Goal: Task Accomplishment & Management: Use online tool/utility

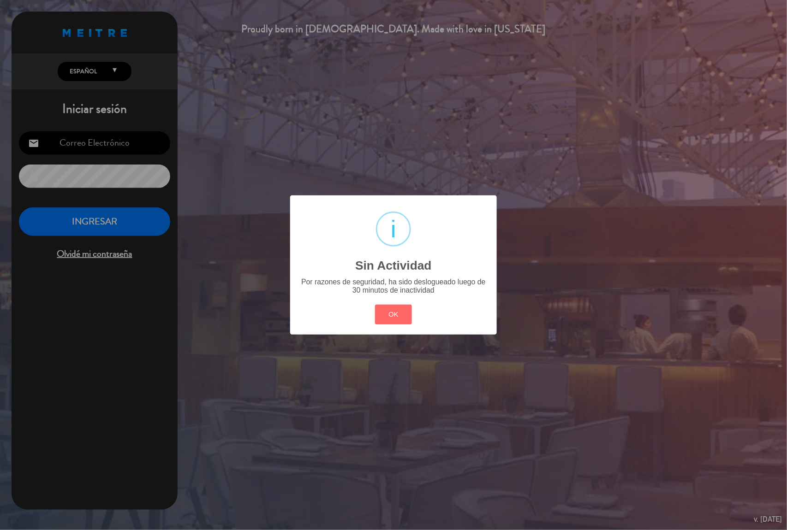
type input "[EMAIL_ADDRESS][DOMAIN_NAME]"
click at [423, 321] on div "? ! i Sin Actividad × Por razones de seguridad, ha sido deslogueado luego de 30…" at bounding box center [393, 265] width 207 height 139
click at [404, 318] on button "OK" at bounding box center [393, 315] width 37 height 20
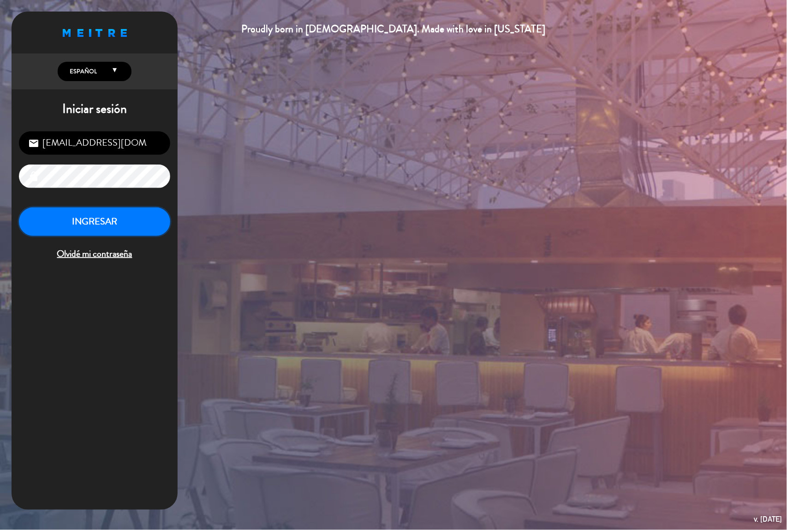
click at [70, 216] on button "INGRESAR" at bounding box center [94, 222] width 151 height 29
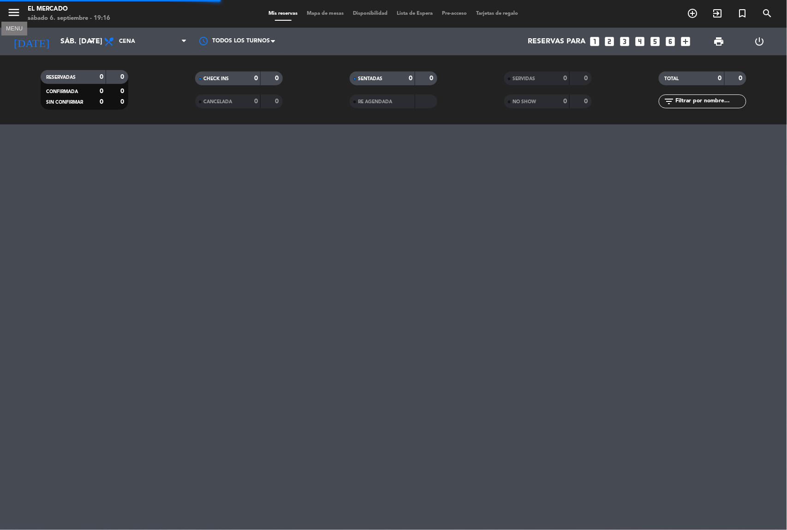
click at [13, 18] on icon "menu" at bounding box center [14, 13] width 14 height 14
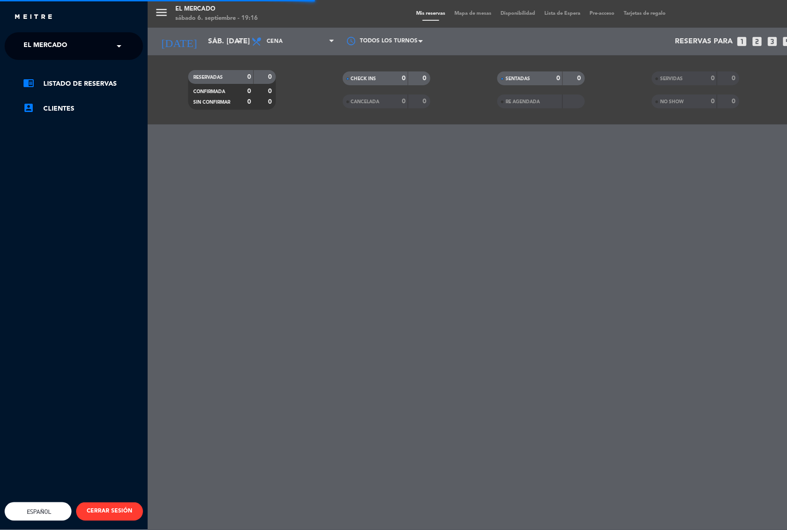
click at [28, 32] on ng-select "× El [PERSON_NAME] ×" at bounding box center [74, 46] width 138 height 28
click at [30, 36] on span "El Mercado" at bounding box center [46, 45] width 44 height 19
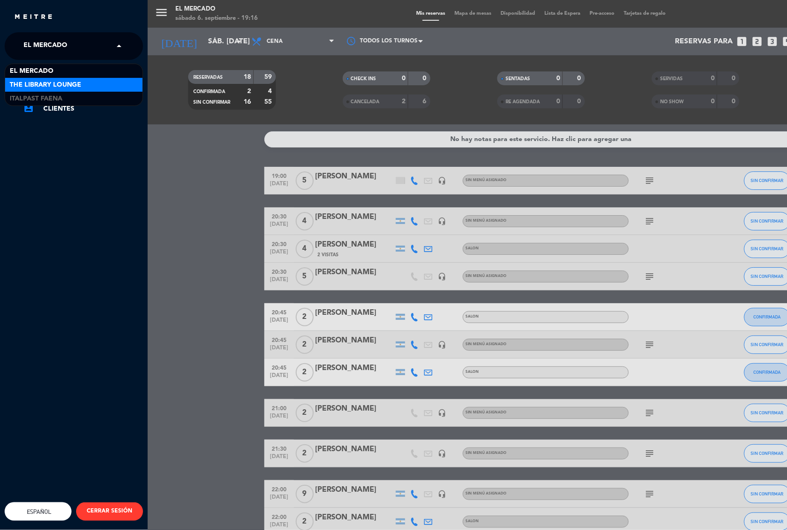
click at [31, 82] on span "The Library Lounge" at bounding box center [45, 85] width 71 height 11
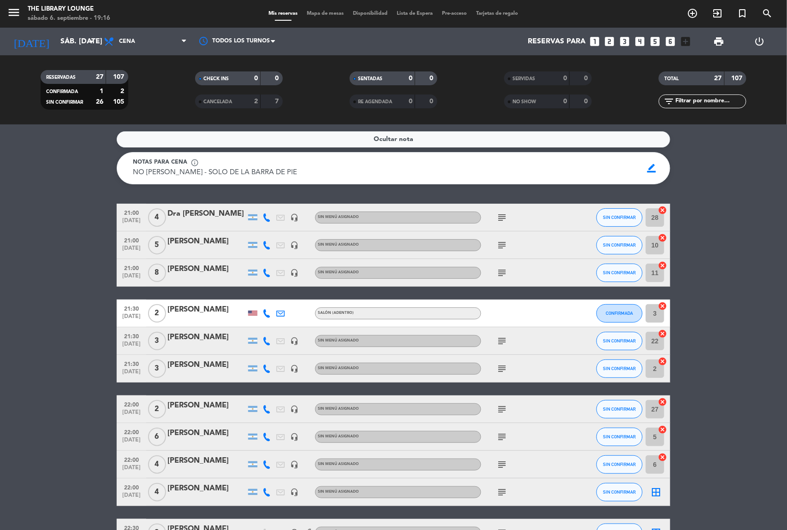
scroll to position [61, 0]
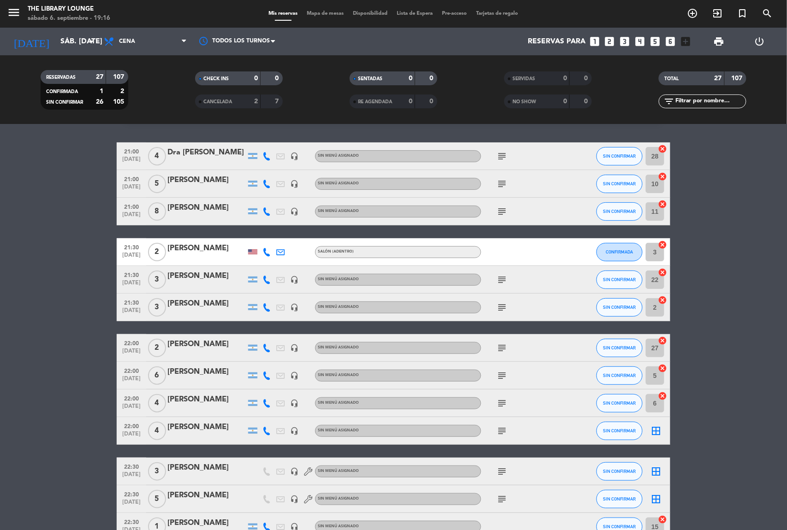
click at [505, 160] on icon "subject" at bounding box center [501, 156] width 11 height 11
click at [507, 189] on icon "subject" at bounding box center [501, 183] width 11 height 11
click at [504, 209] on icon "subject" at bounding box center [501, 211] width 11 height 11
click at [506, 280] on icon "subject" at bounding box center [501, 279] width 11 height 11
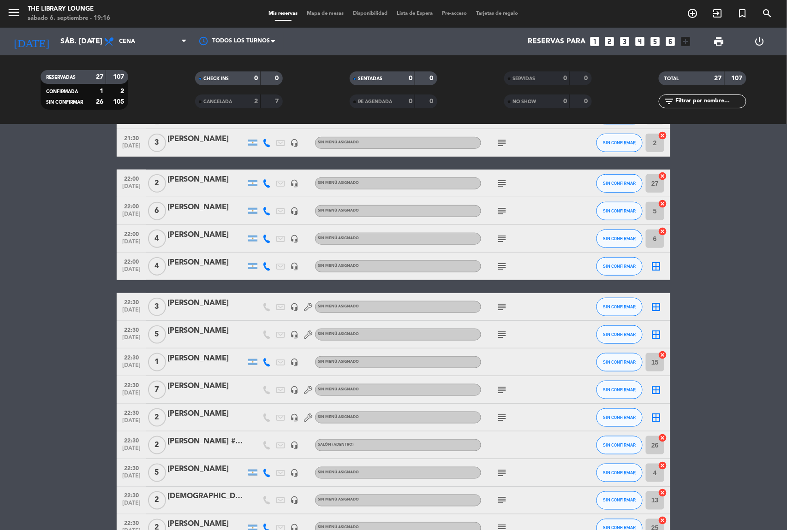
scroll to position [246, 0]
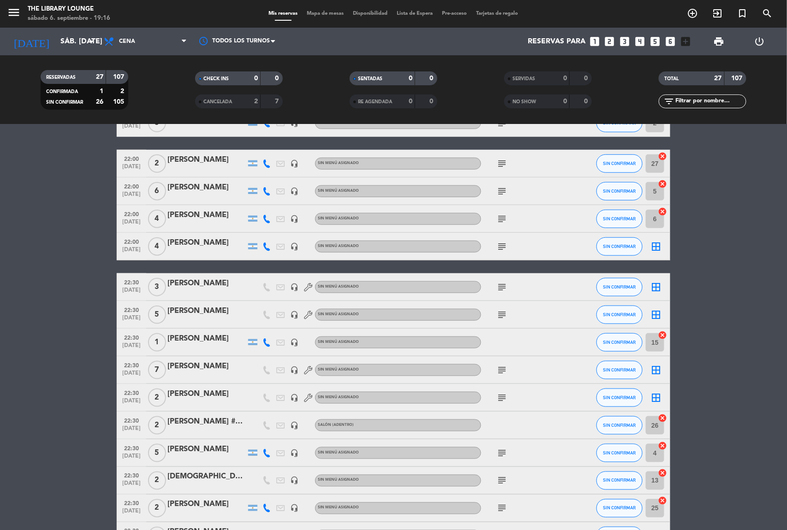
click at [503, 192] on icon "subject" at bounding box center [501, 191] width 11 height 11
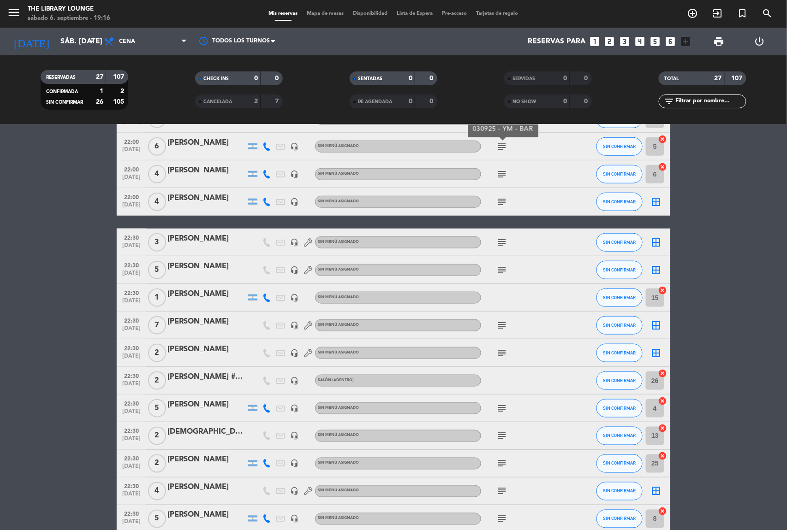
scroll to position [272, 0]
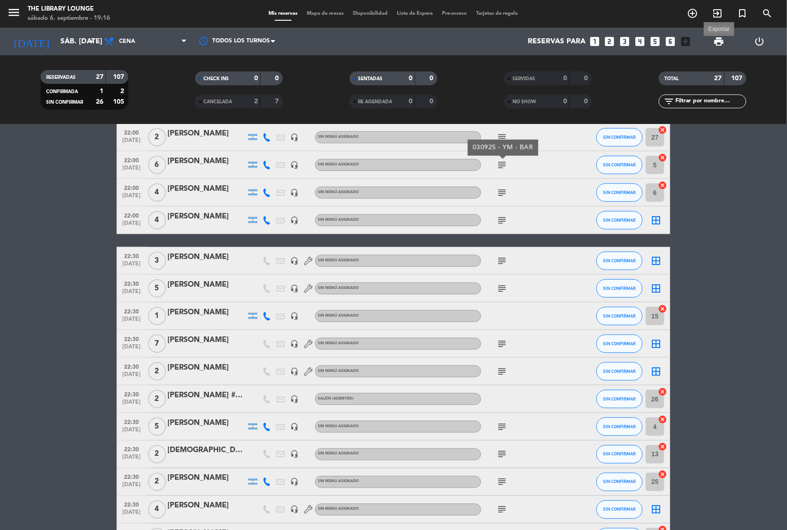
click at [722, 37] on span "print" at bounding box center [718, 41] width 11 height 11
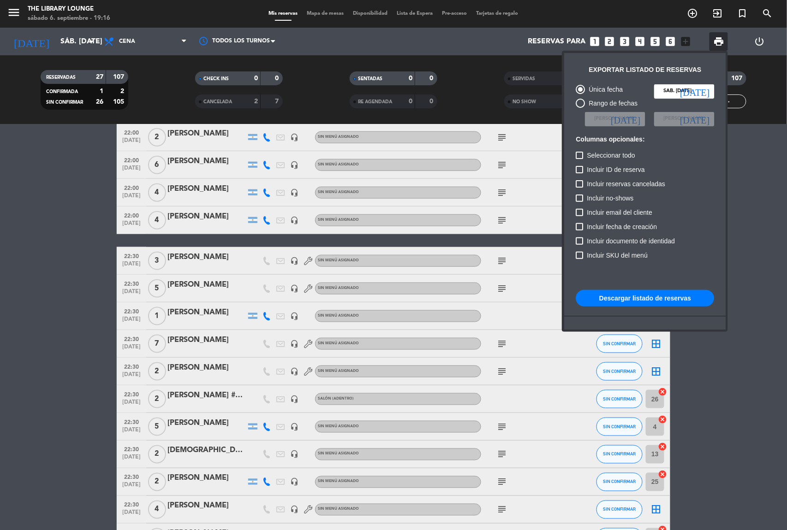
click at [644, 292] on button "Descargar listado de reservas" at bounding box center [645, 298] width 138 height 17
click at [679, 296] on button "Descargar listado de reservas" at bounding box center [645, 298] width 138 height 17
